Goal: Task Accomplishment & Management: Use online tool/utility

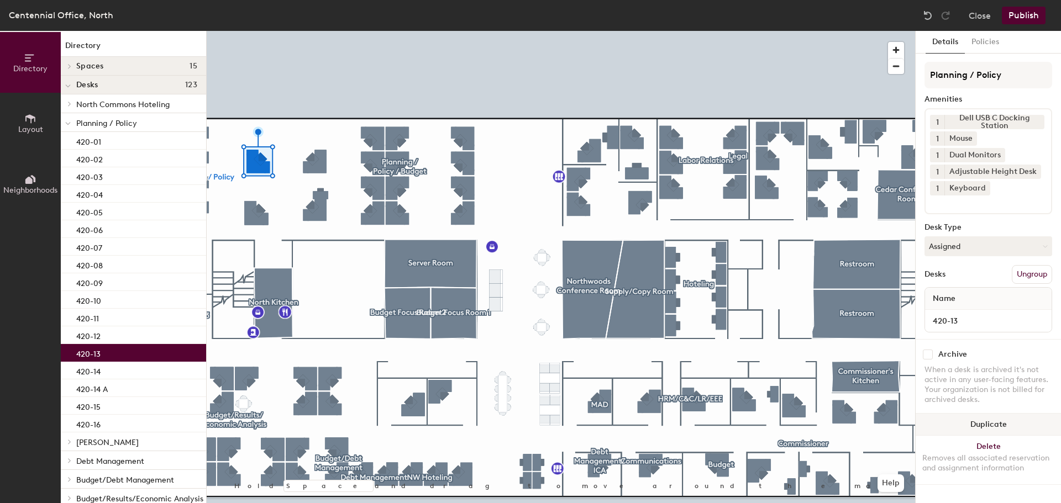
click at [1012, 419] on button "Duplicate" at bounding box center [988, 425] width 145 height 22
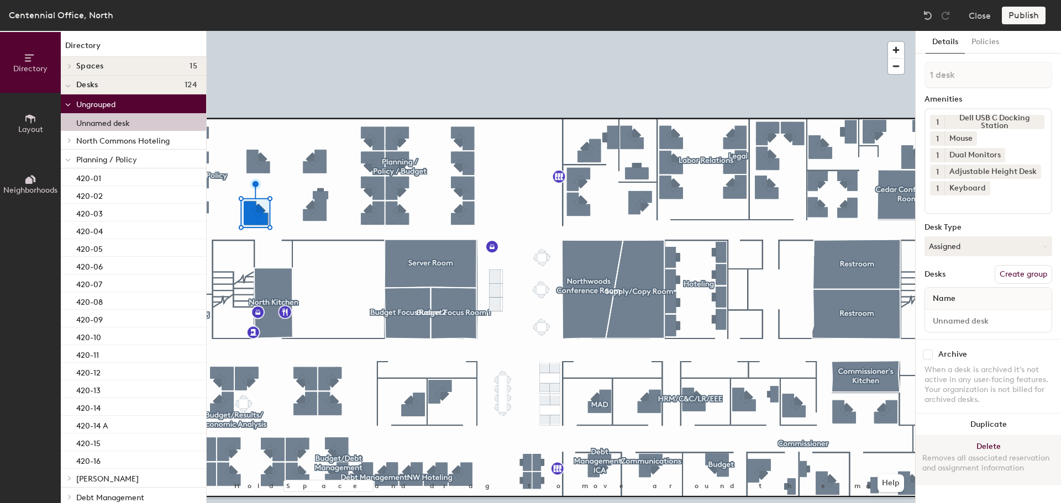
click at [1017, 438] on button "Delete Removes all associated reservation and assignment information" at bounding box center [988, 460] width 145 height 49
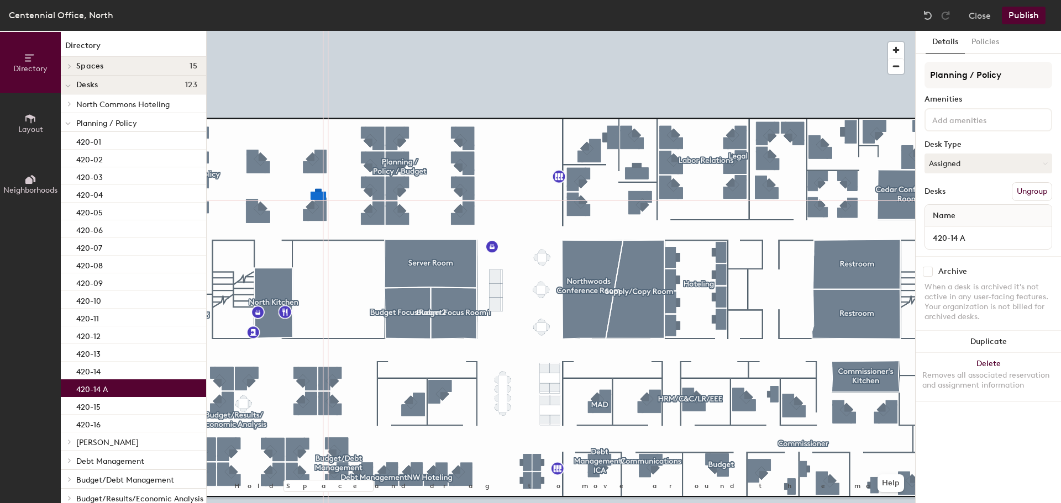
click at [788, 31] on div at bounding box center [561, 31] width 708 height 0
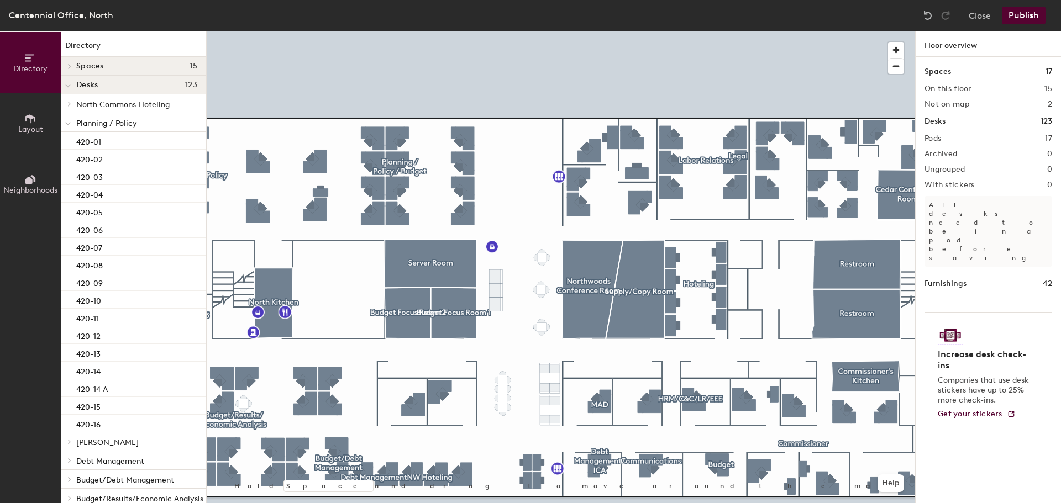
click at [1032, 14] on button "Publish" at bounding box center [1024, 16] width 44 height 18
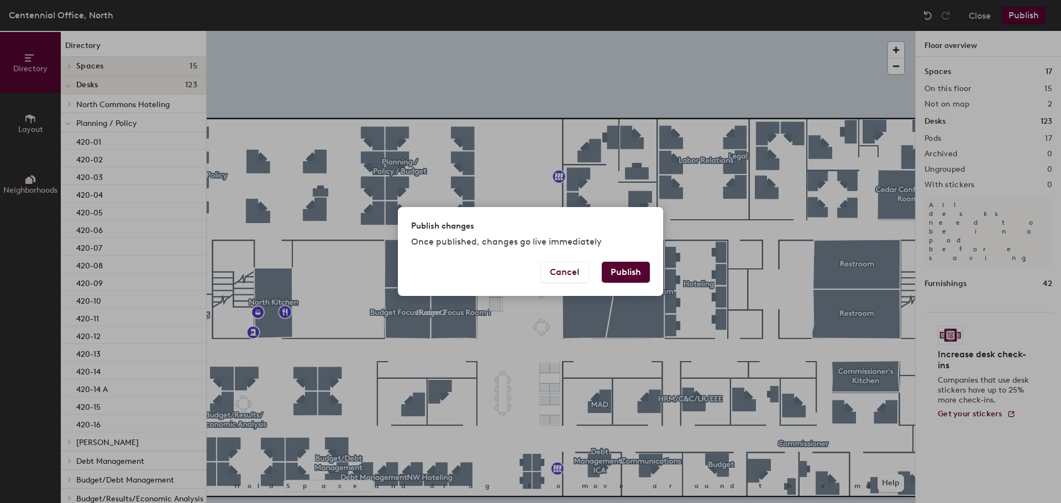
click at [632, 275] on button "Publish" at bounding box center [626, 272] width 48 height 21
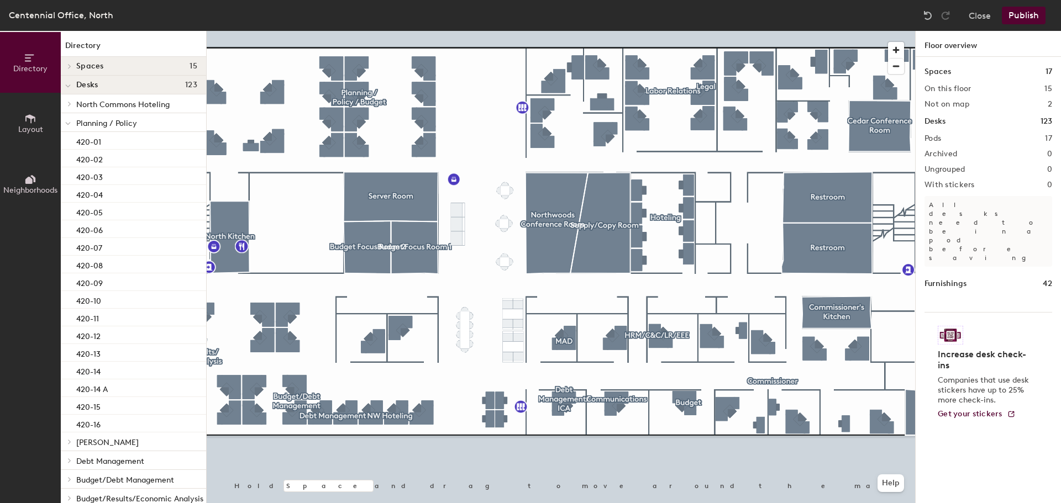
click at [1027, 13] on button "Publish" at bounding box center [1024, 16] width 44 height 18
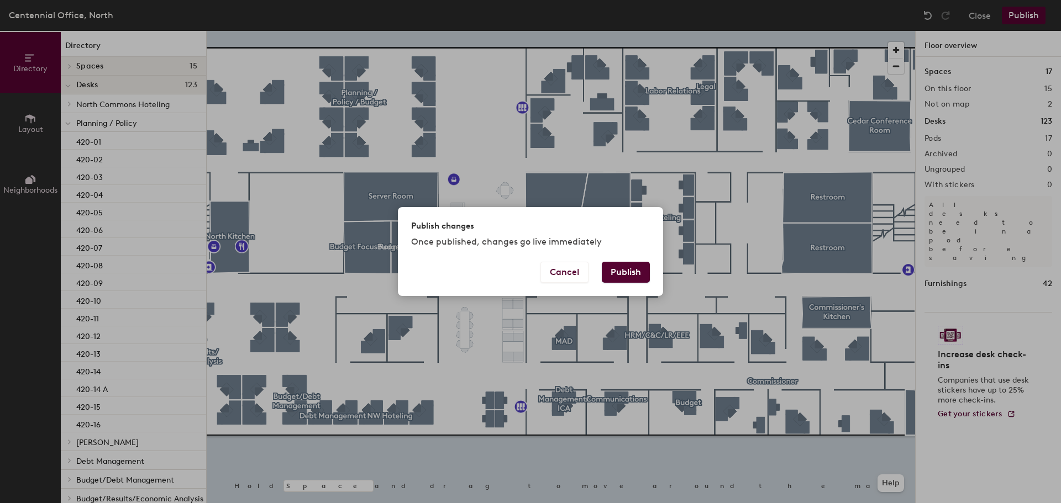
click at [627, 267] on button "Publish" at bounding box center [626, 272] width 48 height 21
